Goal: Task Accomplishment & Management: Manage account settings

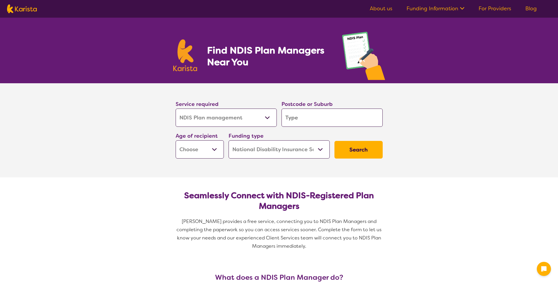
select select "NDIS Plan management"
select select "NDIS"
select select "NDIS Plan management"
select select "NDIS"
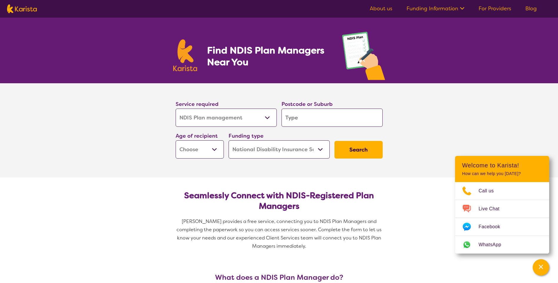
click at [461, 9] on icon at bounding box center [461, 8] width 6 height 6
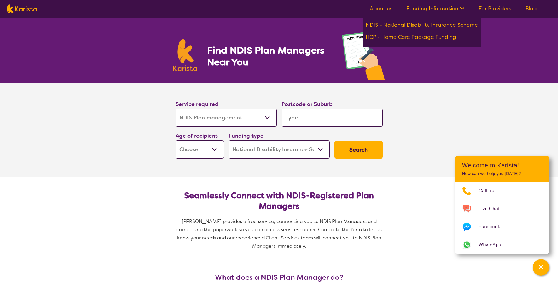
click at [498, 11] on link "For Providers" at bounding box center [494, 8] width 33 height 7
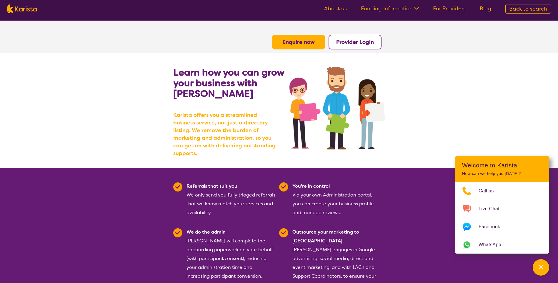
click at [353, 43] on b "Provider Login" at bounding box center [355, 42] width 38 height 7
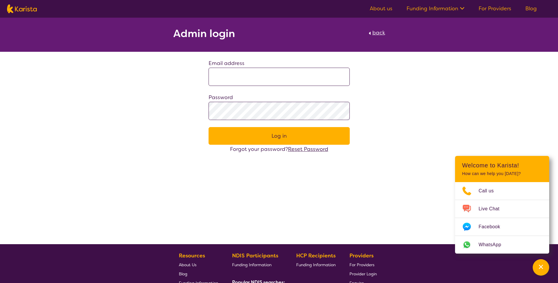
click at [253, 77] on input at bounding box center [278, 77] width 141 height 18
type input "**********"
click at [208, 127] on button "Log in" at bounding box center [278, 136] width 141 height 18
